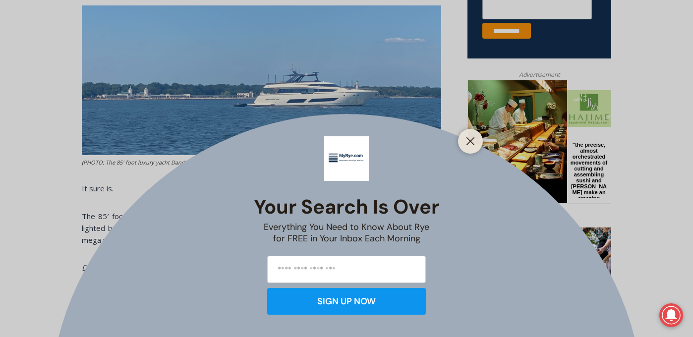
scroll to position [433, 0]
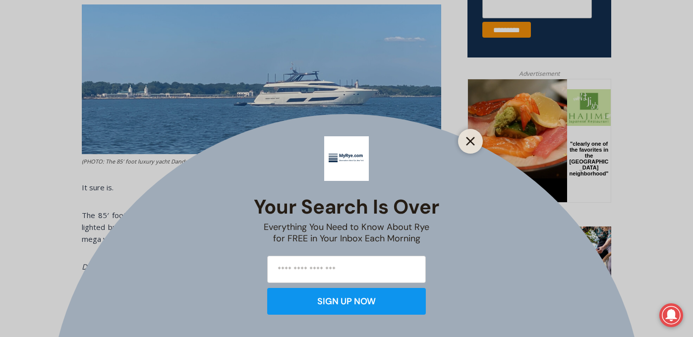
click at [473, 141] on icon "Close" at bounding box center [470, 141] width 9 height 9
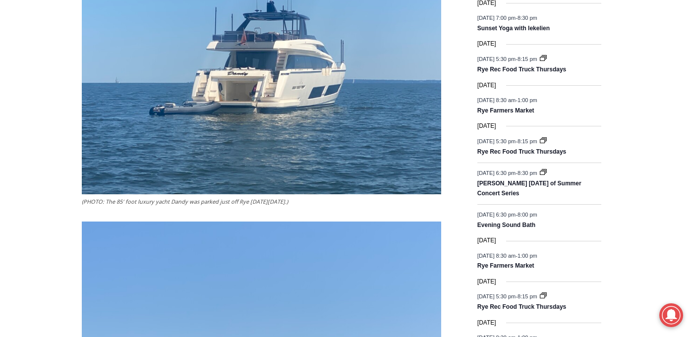
scroll to position [1216, 0]
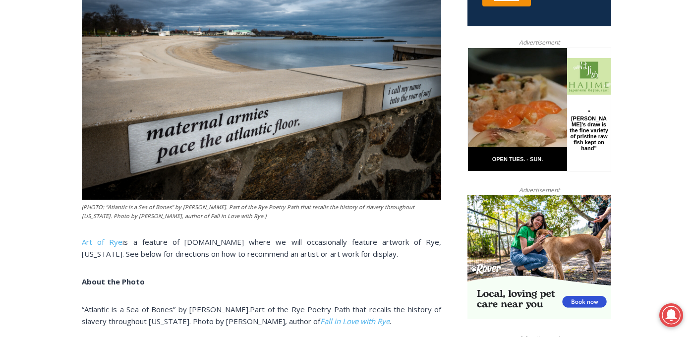
scroll to position [335, 0]
